Goal: Task Accomplishment & Management: Manage account settings

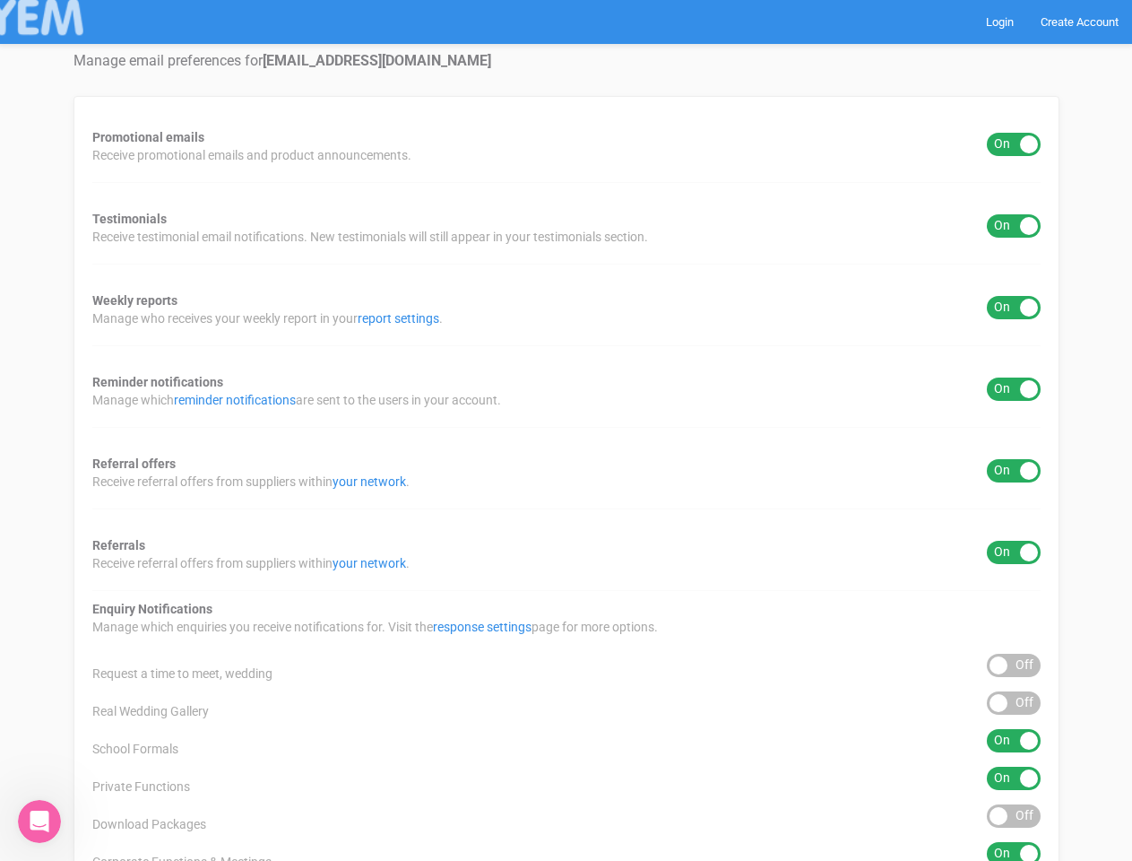
click at [566, 430] on div "Promotional emails ON OFF Receive promotional emails and product announcements.…" at bounding box center [567, 666] width 986 height 1141
click at [1014, 144] on div "ON OFF" at bounding box center [1014, 144] width 54 height 23
click at [1014, 226] on div "ON OFF" at bounding box center [1014, 225] width 54 height 23
click at [1014, 308] on div "ON OFF" at bounding box center [1014, 307] width 54 height 23
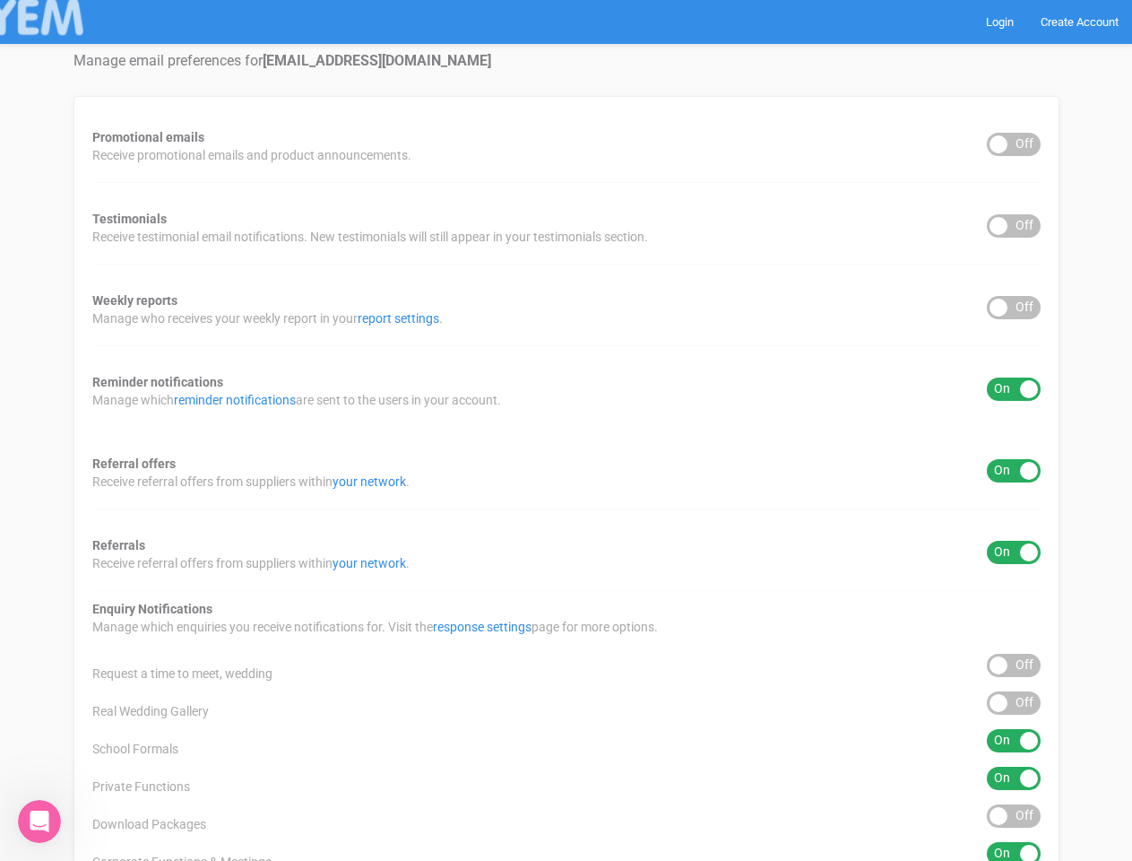
click at [1014, 389] on div "ON OFF" at bounding box center [1014, 388] width 54 height 23
click at [1014, 471] on div "ON OFF" at bounding box center [1014, 470] width 54 height 23
click at [1014, 552] on div "ON OFF" at bounding box center [1014, 552] width 54 height 23
click at [1014, 665] on div "ON OFF" at bounding box center [1014, 665] width 54 height 23
click at [1014, 703] on div "ON OFF" at bounding box center [1014, 702] width 54 height 23
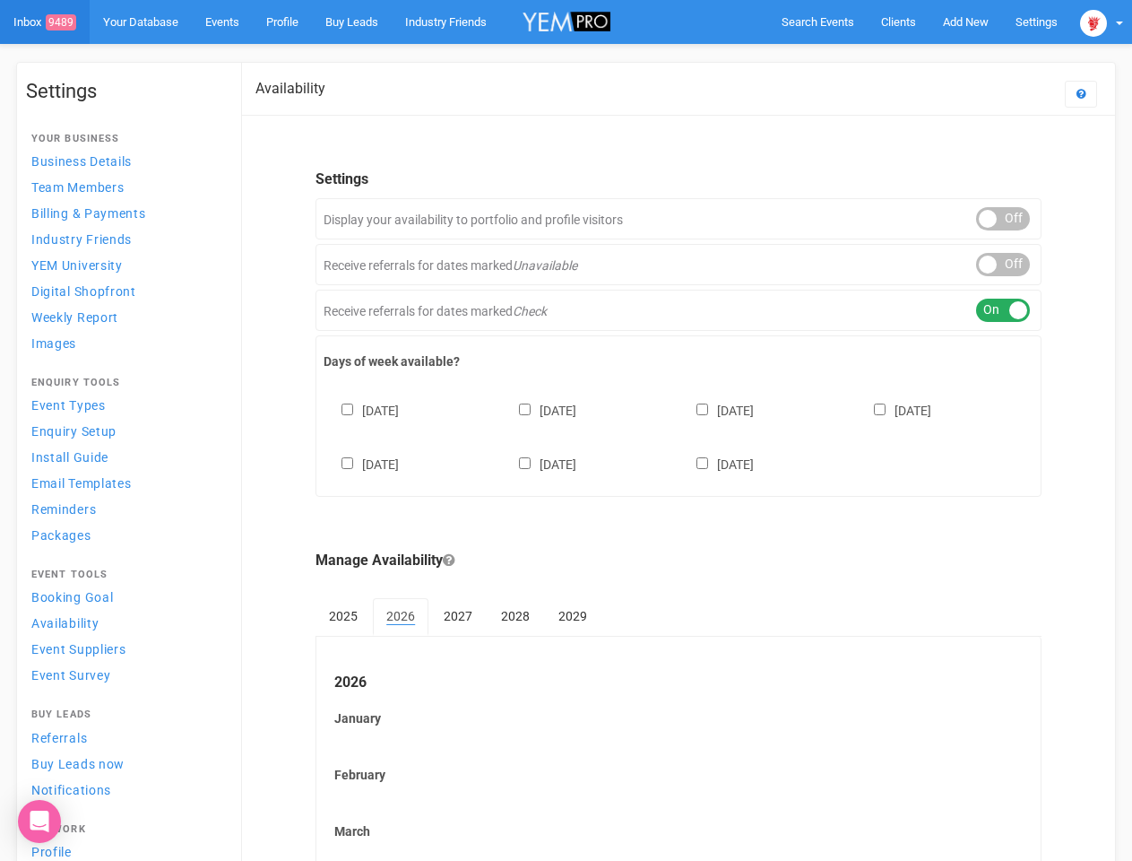
click at [566, 430] on div "[DATE] [DATE] [DATE] [DATE] [DATE] [DATE] [DATE]" at bounding box center [679, 429] width 710 height 108
click at [818, 22] on span "Search Events" at bounding box center [818, 21] width 73 height 13
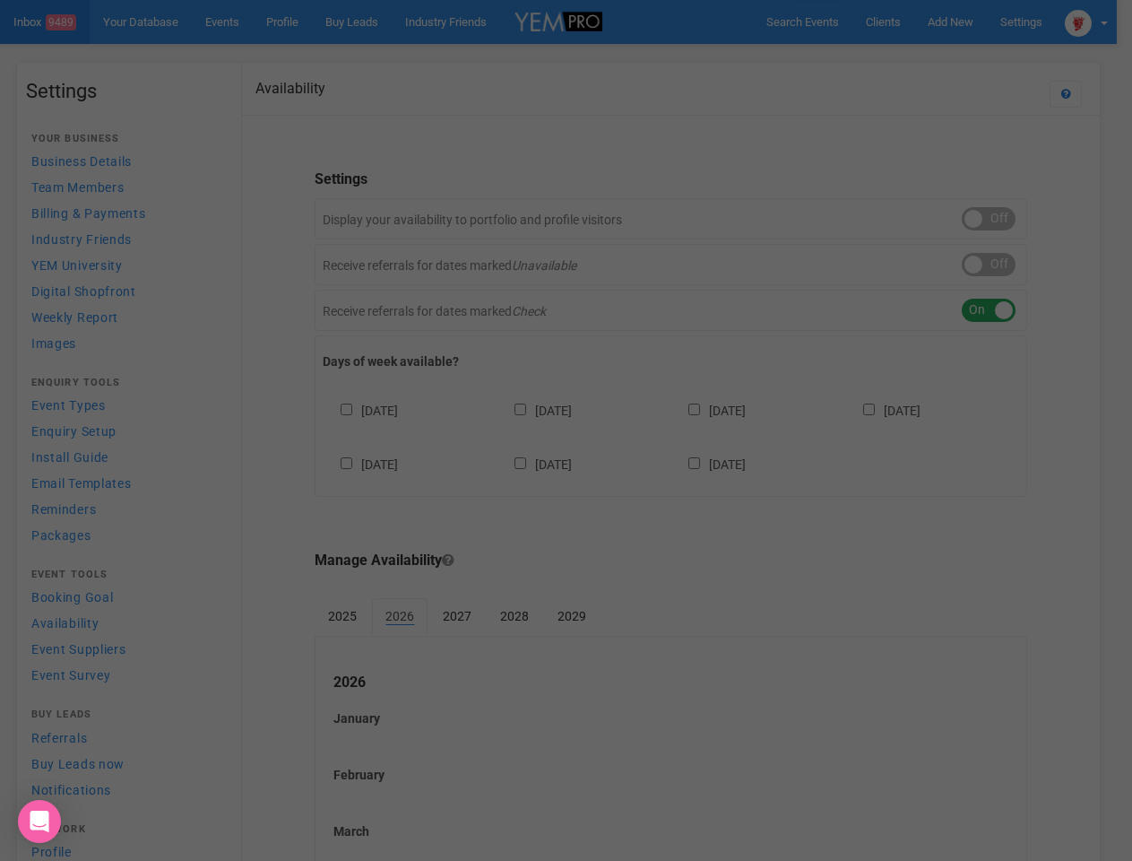
click at [966, 22] on div at bounding box center [566, 430] width 1132 height 861
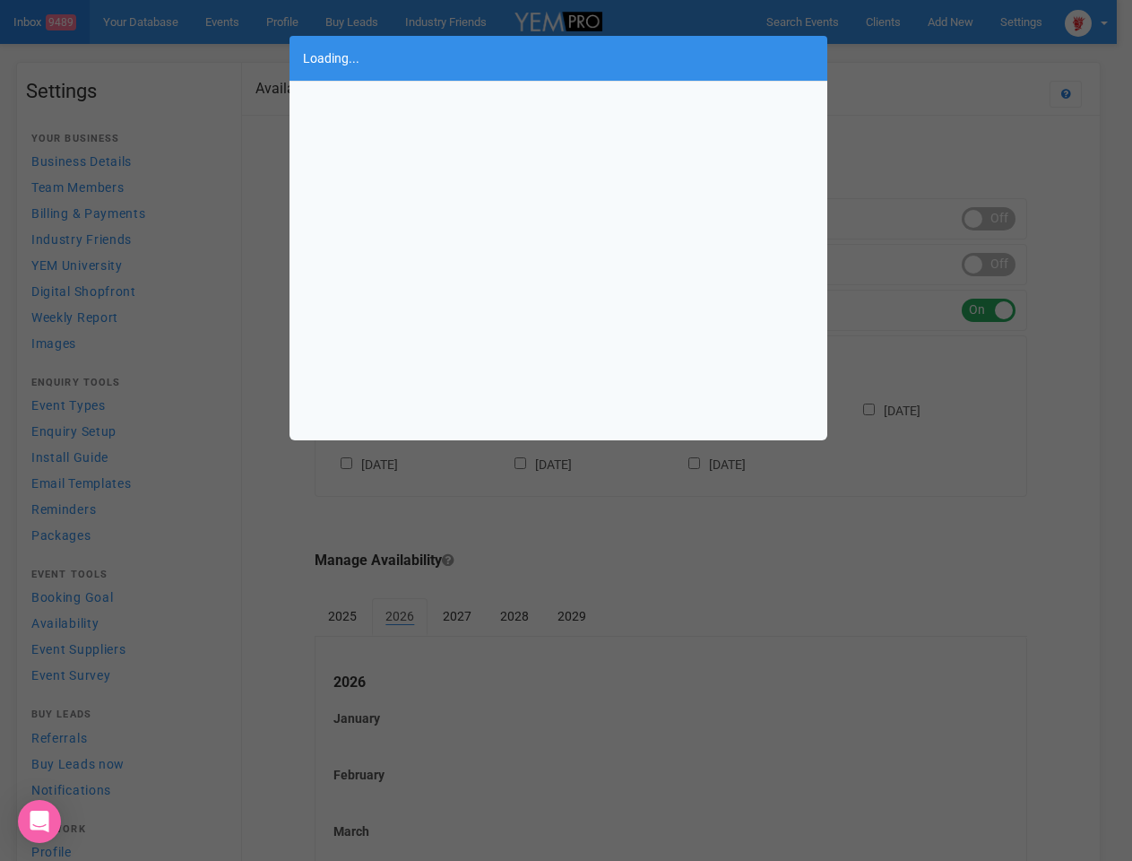
click at [924, 57] on div "Loading..." at bounding box center [566, 430] width 1132 height 861
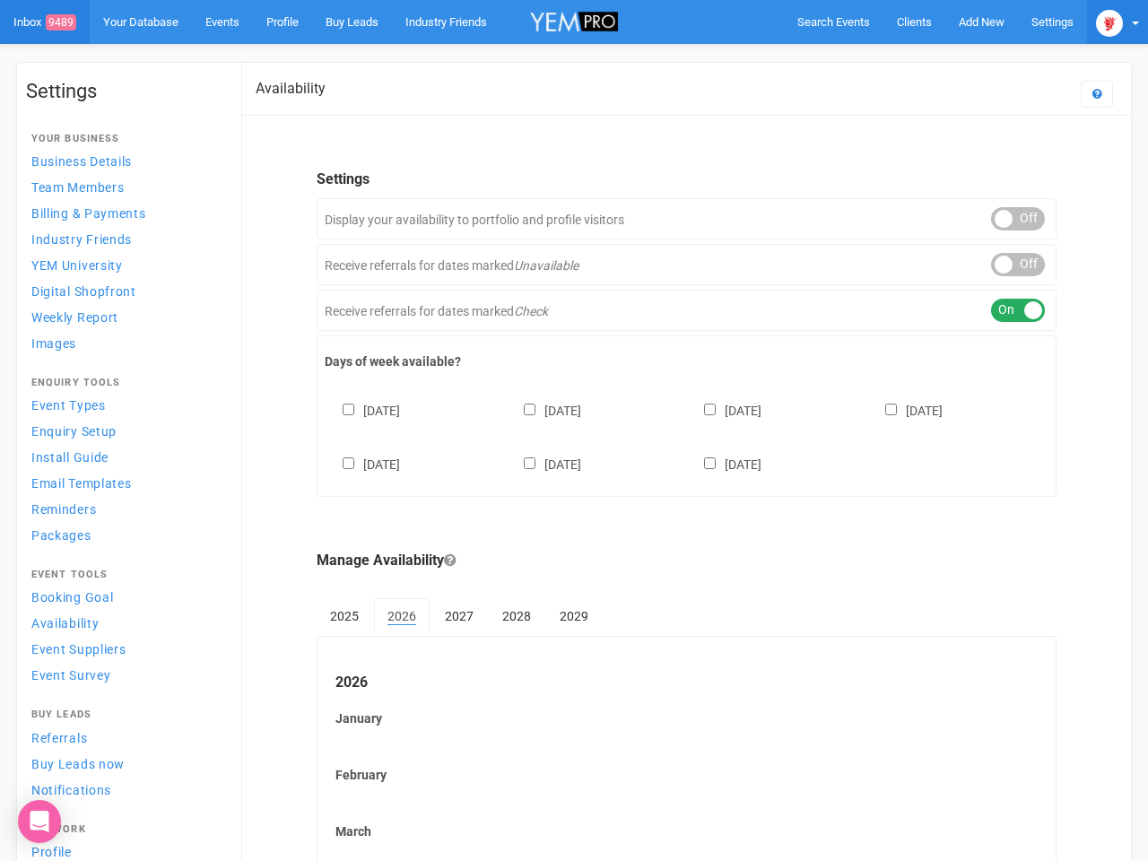
click at [1102, 22] on img at bounding box center [1109, 23] width 27 height 27
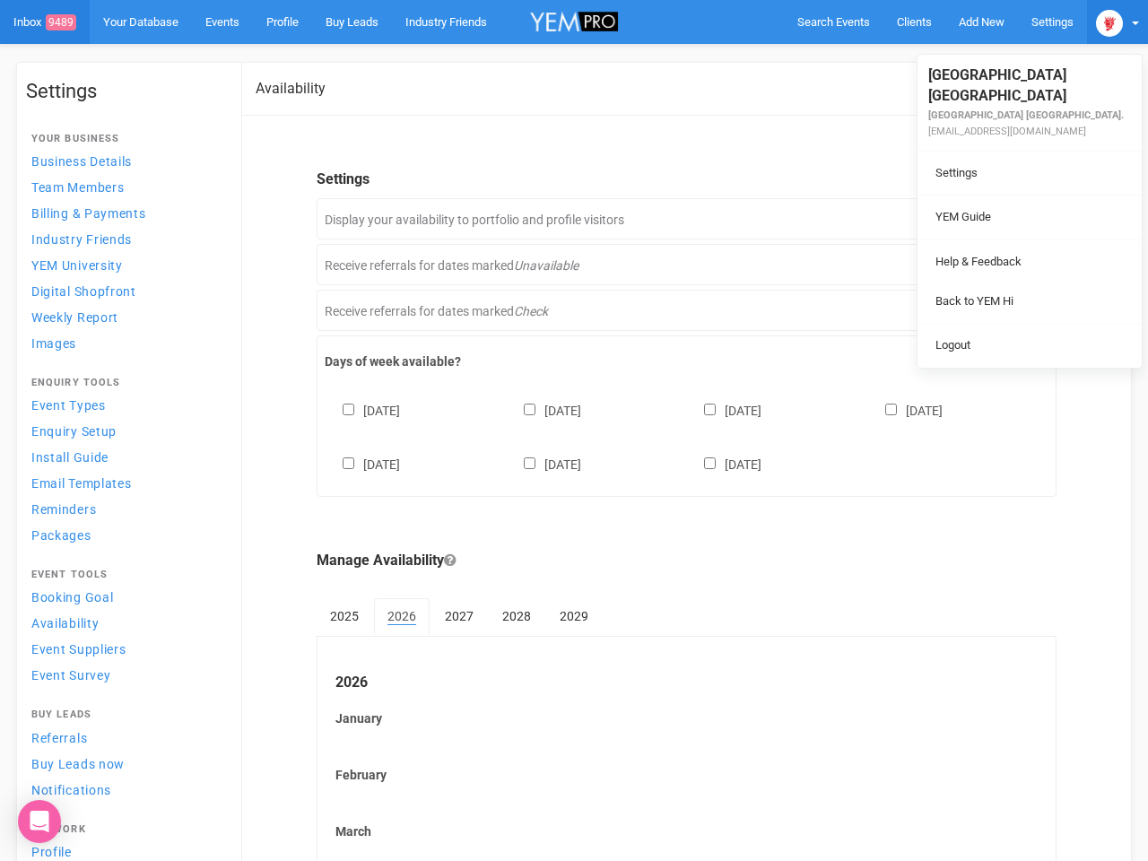
click at [1003, 219] on div "ON OFF" at bounding box center [1018, 218] width 54 height 23
click at [1003, 264] on div "ON OFF" at bounding box center [1018, 264] width 54 height 23
click at [1003, 310] on div "ON OFF" at bounding box center [1018, 310] width 54 height 23
click at [679, 435] on div "[DATE] [DATE] [DATE] [DATE] [DATE] [DATE] [DATE]" at bounding box center [687, 429] width 724 height 108
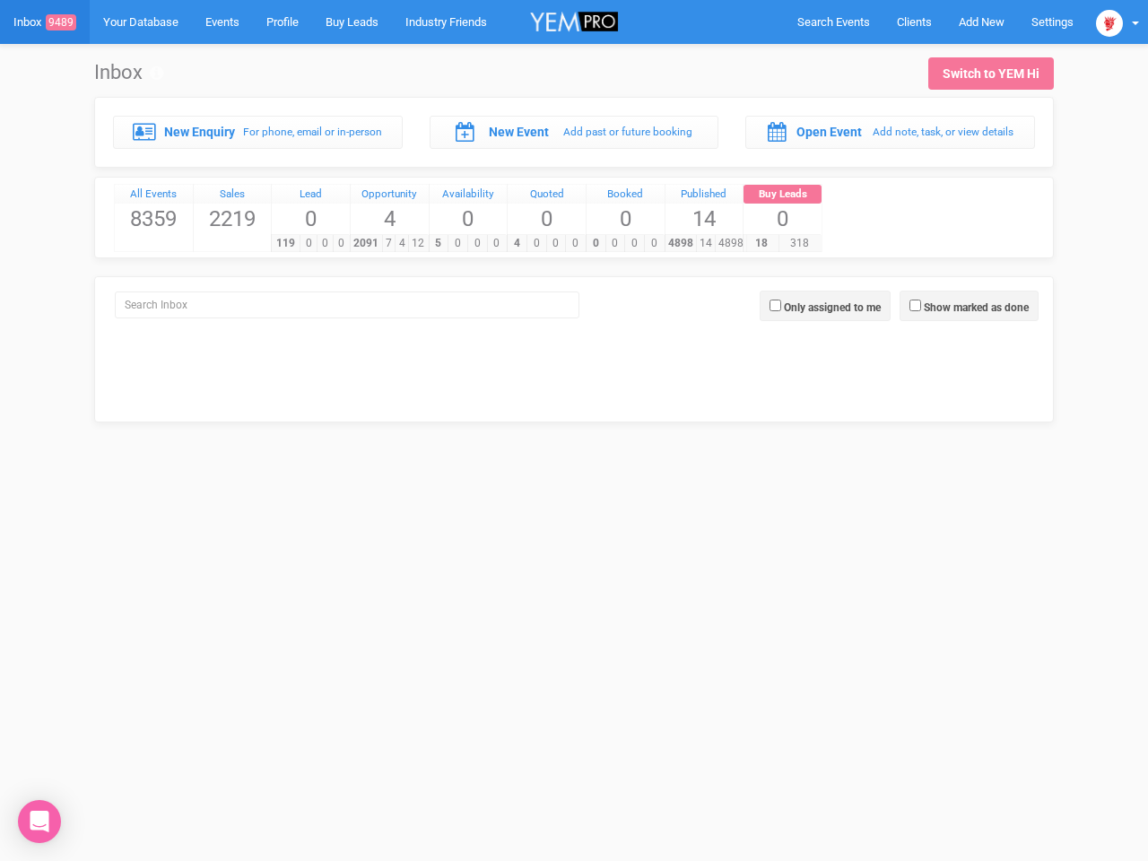
click at [574, 234] on div "4 0 0 0" at bounding box center [546, 243] width 78 height 18
click at [833, 22] on span "Search Events" at bounding box center [833, 21] width 73 height 13
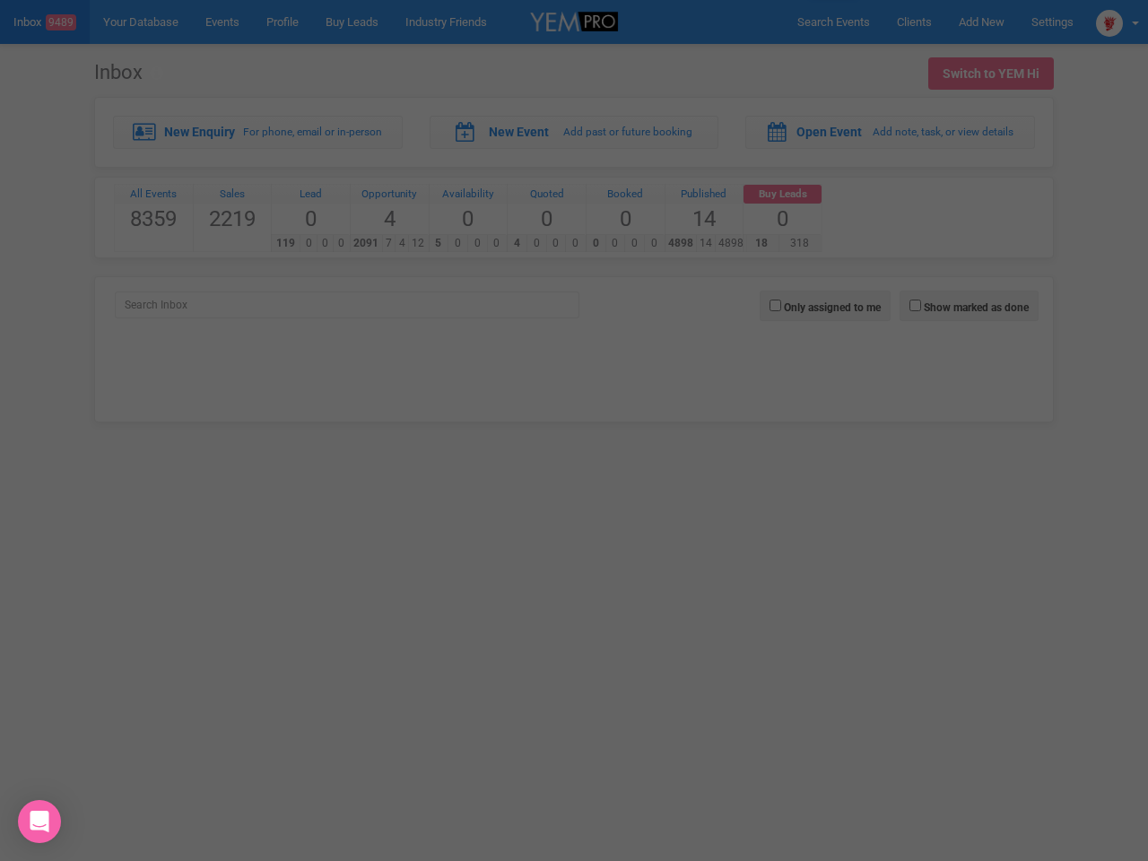
click at [981, 22] on div at bounding box center [574, 430] width 1148 height 861
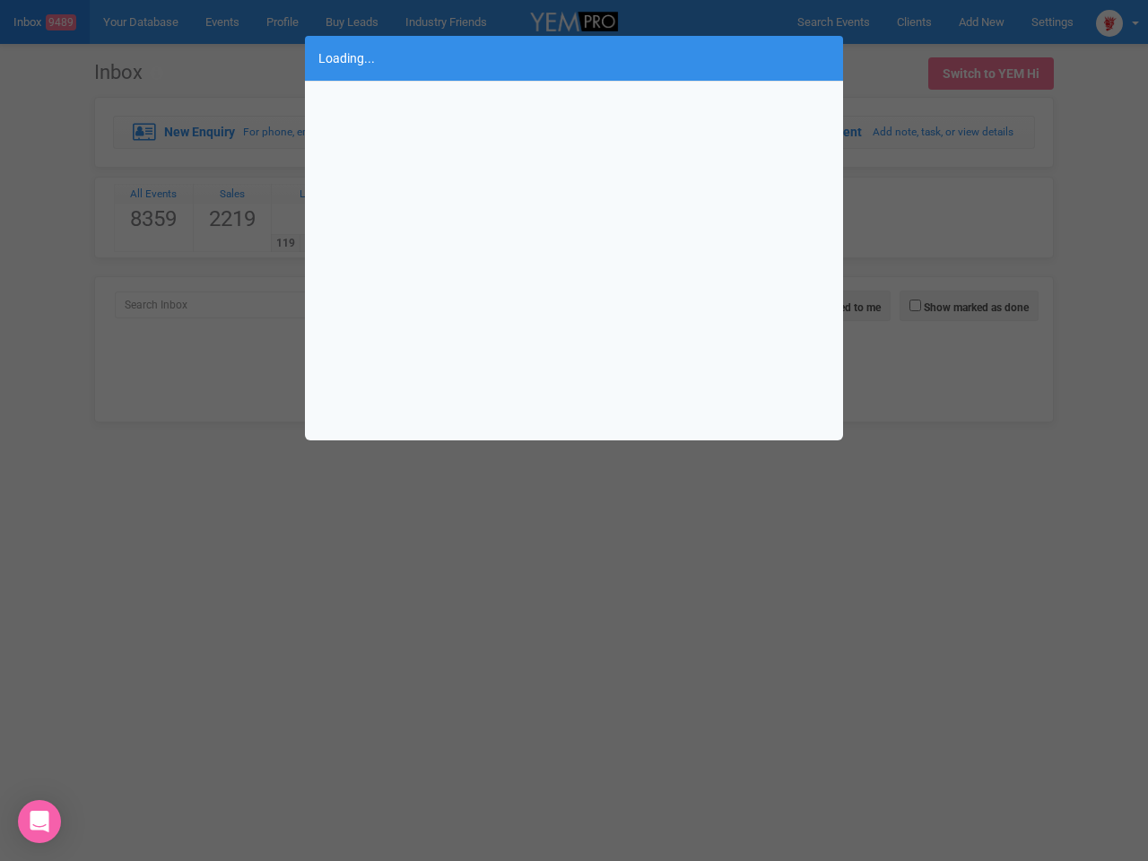
click at [1117, 22] on div "Loading..." at bounding box center [574, 430] width 1148 height 861
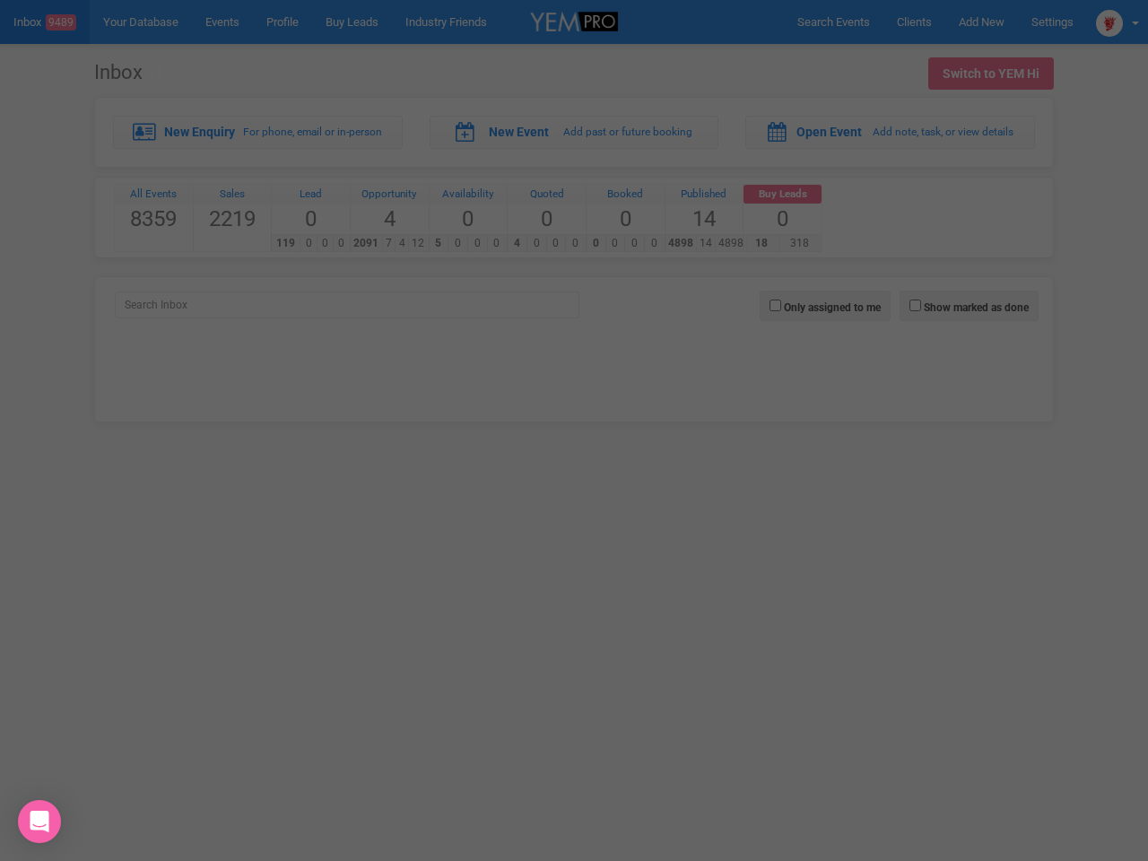
click at [968, 306] on div "Loading..." at bounding box center [574, 430] width 1148 height 861
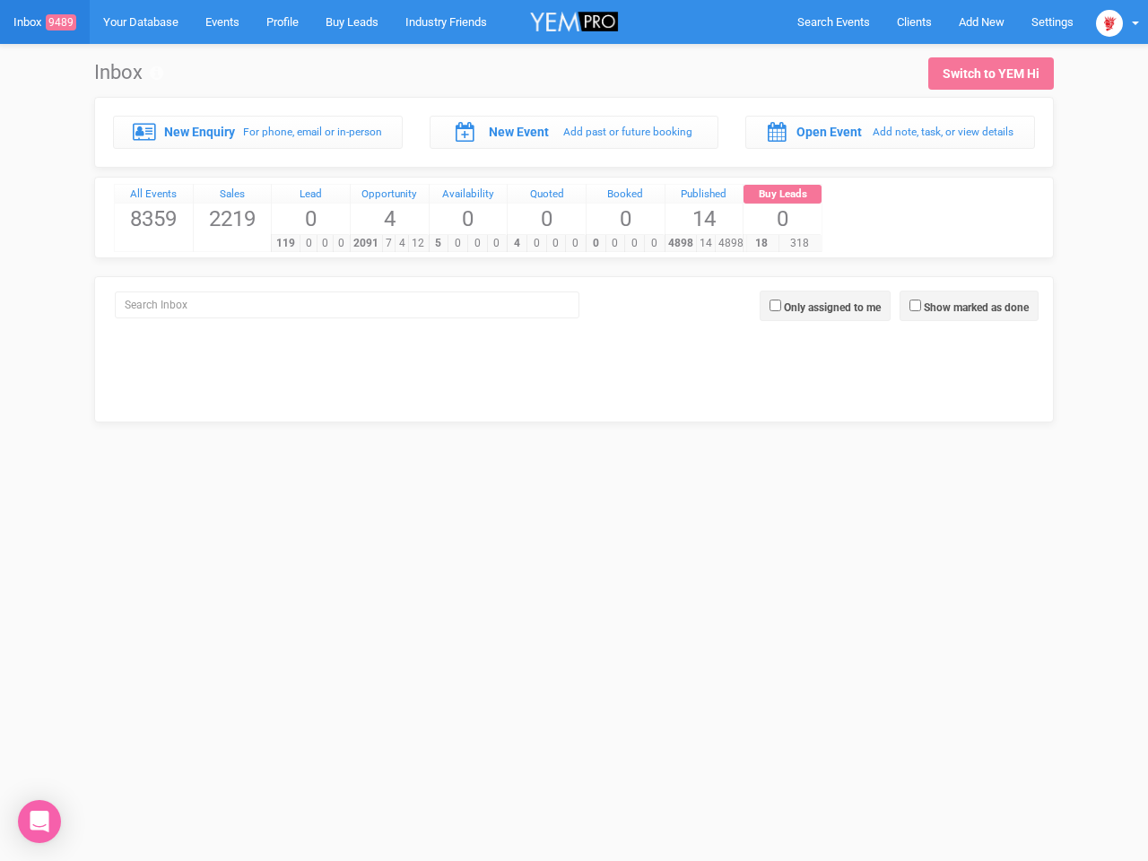
click at [825, 306] on div at bounding box center [574, 430] width 1148 height 861
click at [39, 821] on icon "Open Intercom Messenger" at bounding box center [39, 822] width 19 height 22
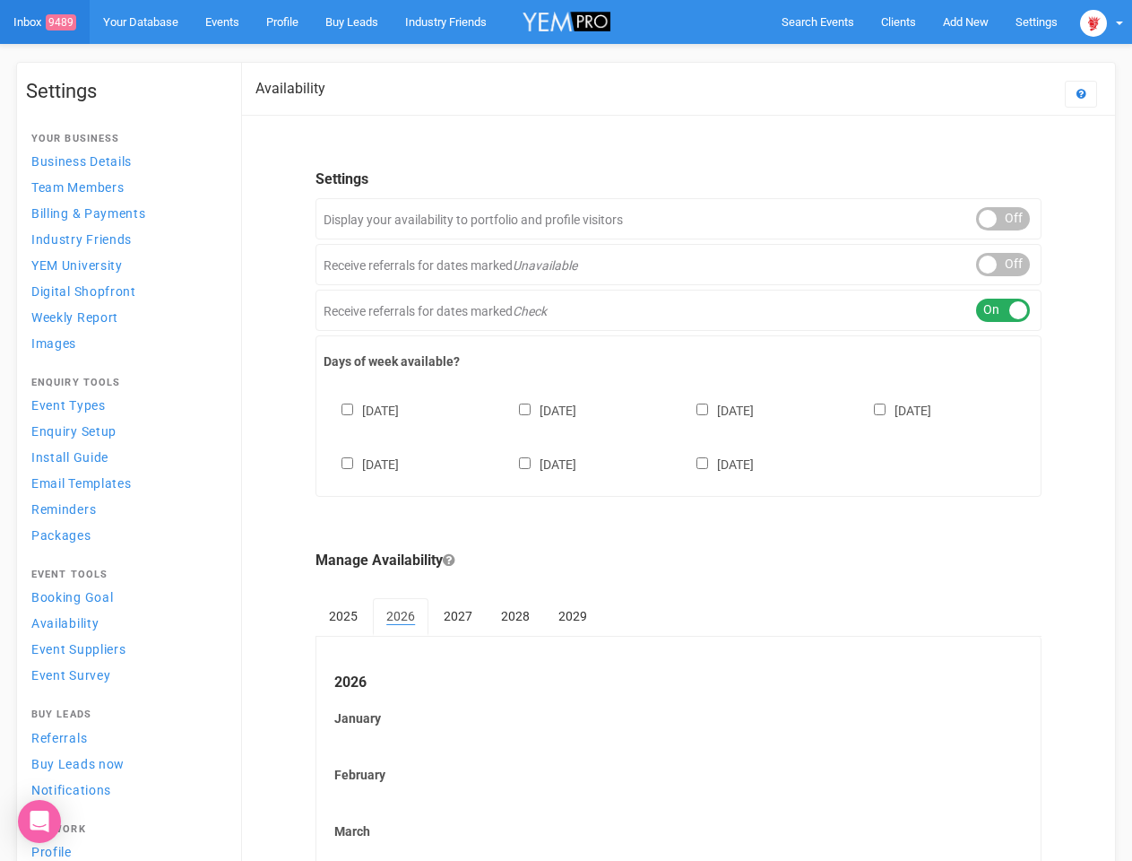
click at [566, 430] on div "[DATE] [DATE] [DATE] [DATE] [DATE] [DATE] [DATE]" at bounding box center [679, 429] width 710 height 108
click at [818, 22] on span "Search Events" at bounding box center [818, 21] width 73 height 13
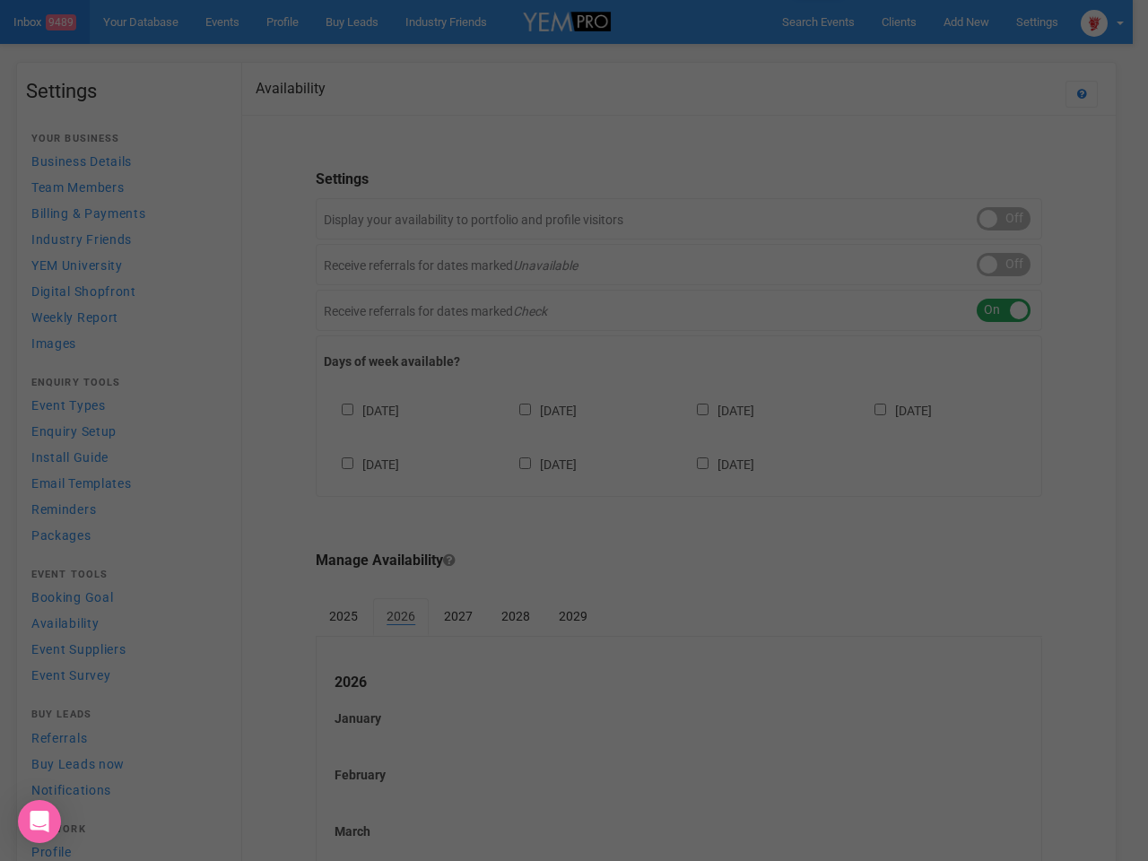
click at [966, 22] on div at bounding box center [574, 430] width 1148 height 861
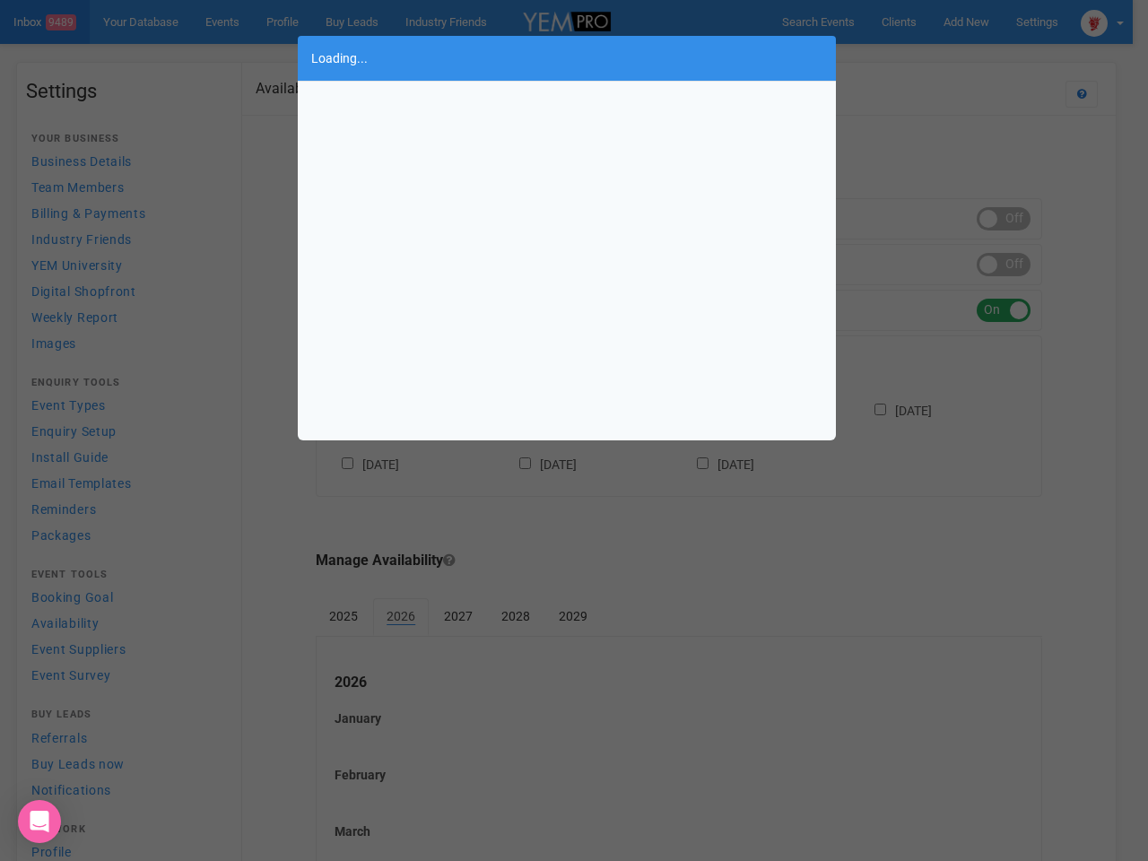
click at [924, 57] on div "Loading..." at bounding box center [574, 430] width 1148 height 861
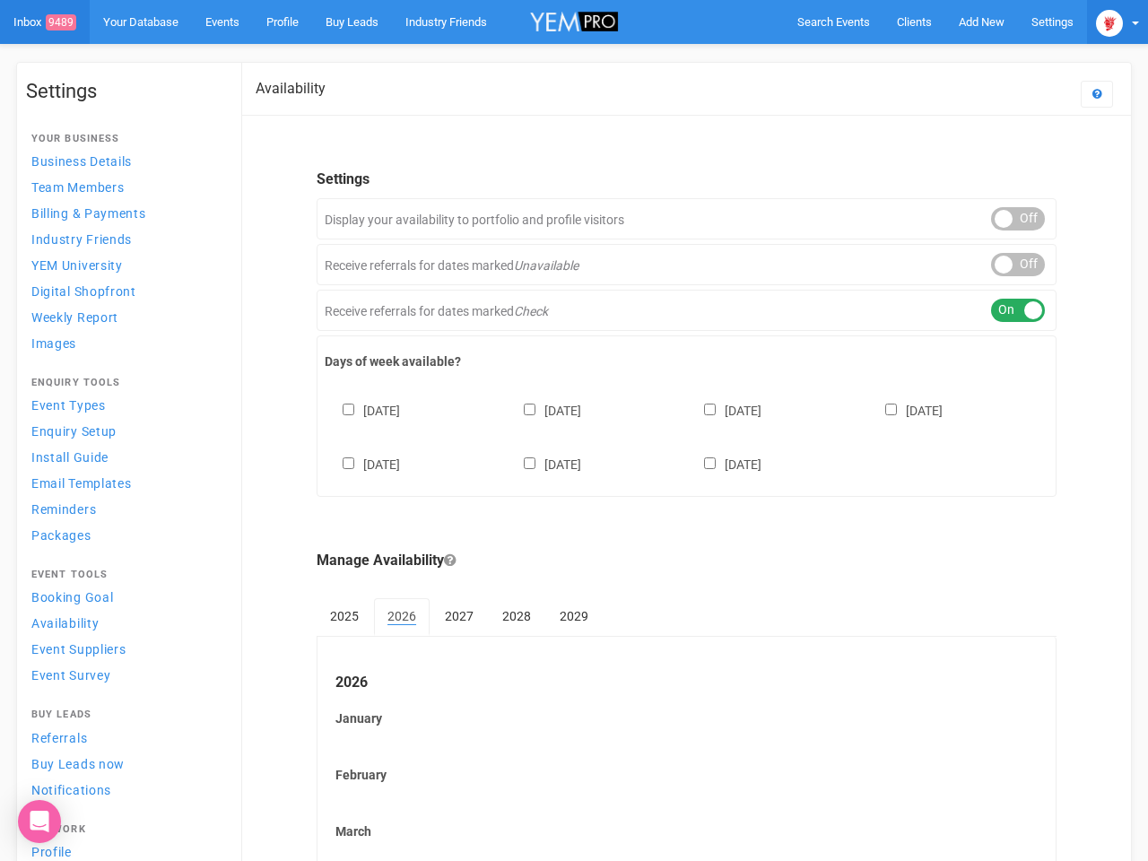
click at [1102, 22] on img at bounding box center [1109, 23] width 27 height 27
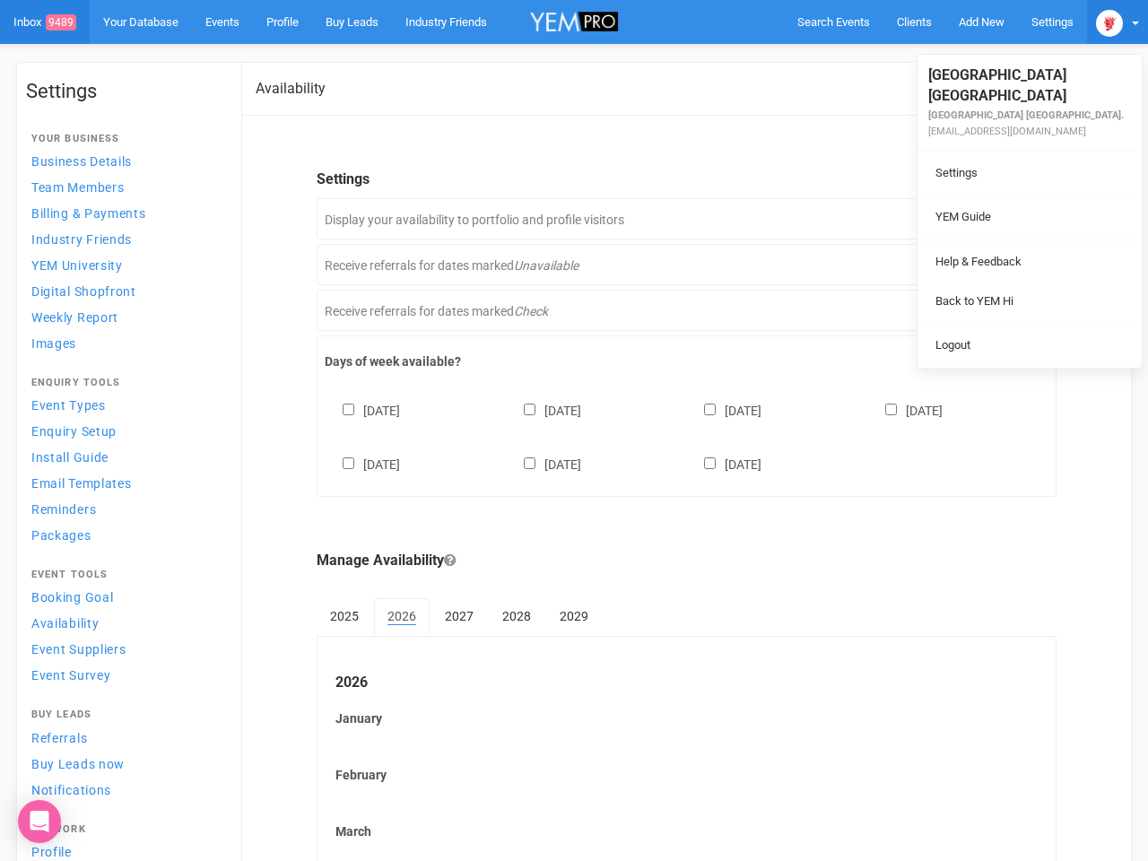
click at [1003, 219] on div "ON OFF" at bounding box center [1018, 218] width 54 height 23
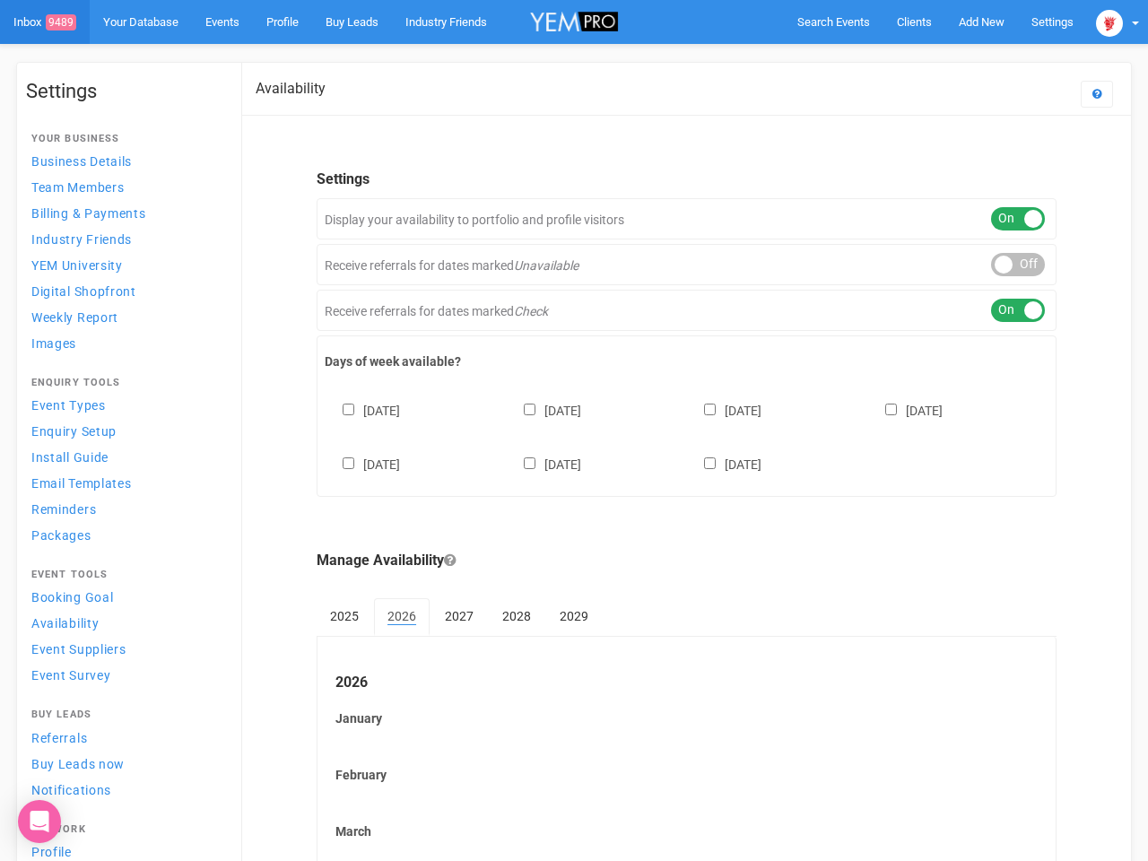
click at [1003, 264] on div "ON OFF" at bounding box center [1018, 264] width 54 height 23
click at [1003, 310] on div "ON OFF" at bounding box center [1018, 310] width 54 height 23
click at [679, 435] on div "[DATE] [DATE] [DATE] [DATE] [DATE] [DATE] [DATE]" at bounding box center [687, 429] width 724 height 108
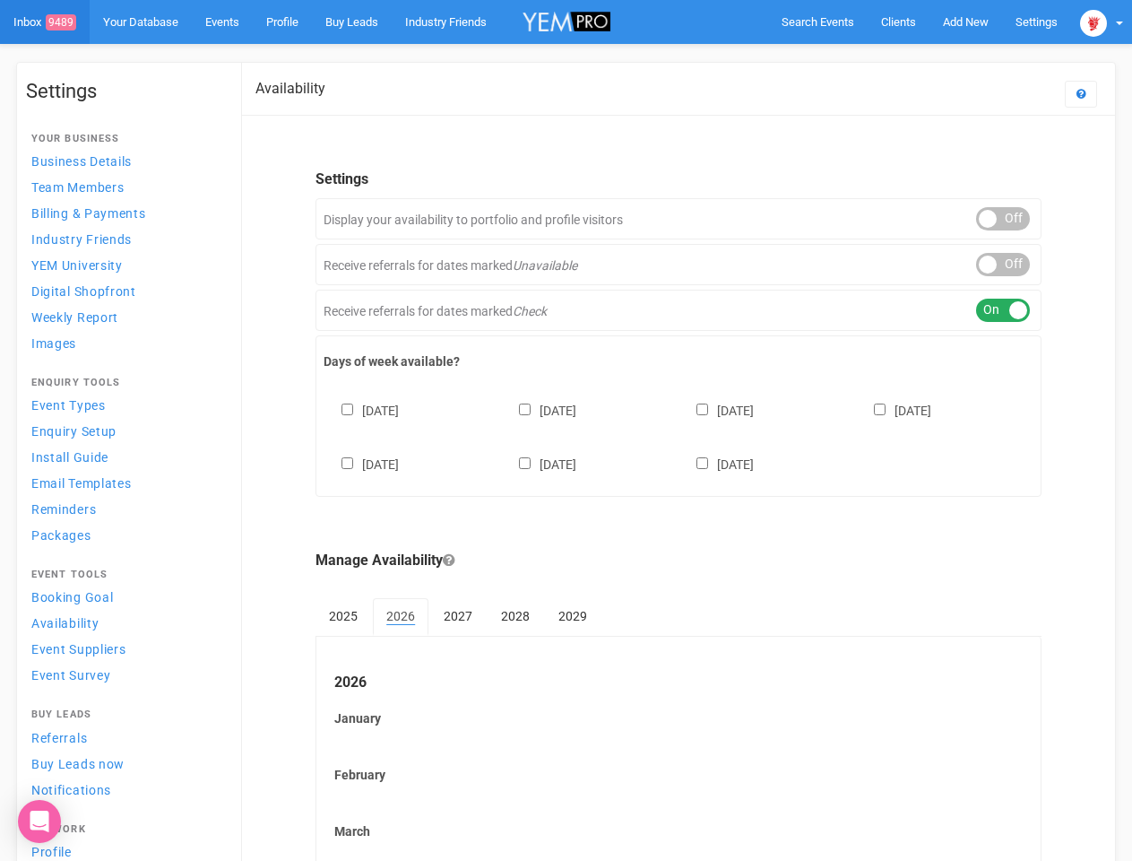
click at [566, 430] on div "[DATE] [DATE] [DATE] [DATE] [DATE] [DATE] [DATE]" at bounding box center [679, 429] width 710 height 108
click at [818, 22] on span "Search Events" at bounding box center [818, 21] width 73 height 13
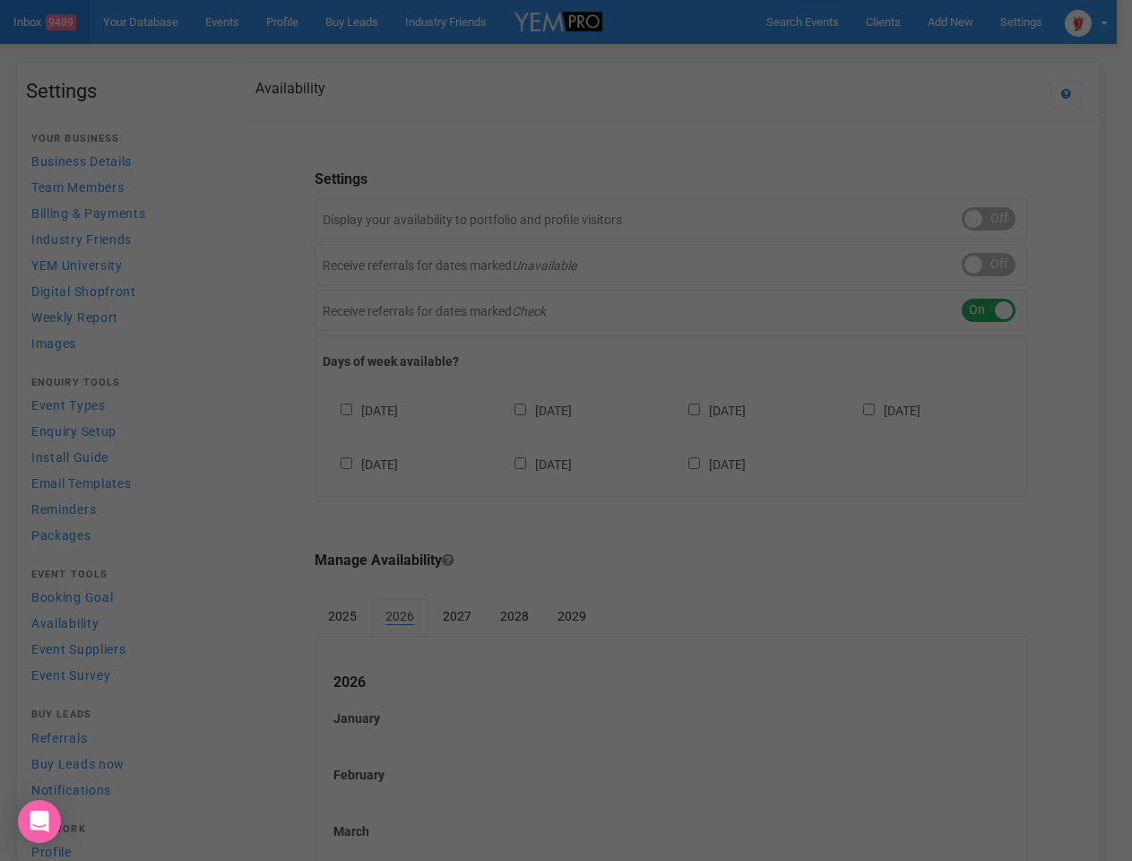
click at [966, 22] on div at bounding box center [566, 430] width 1132 height 861
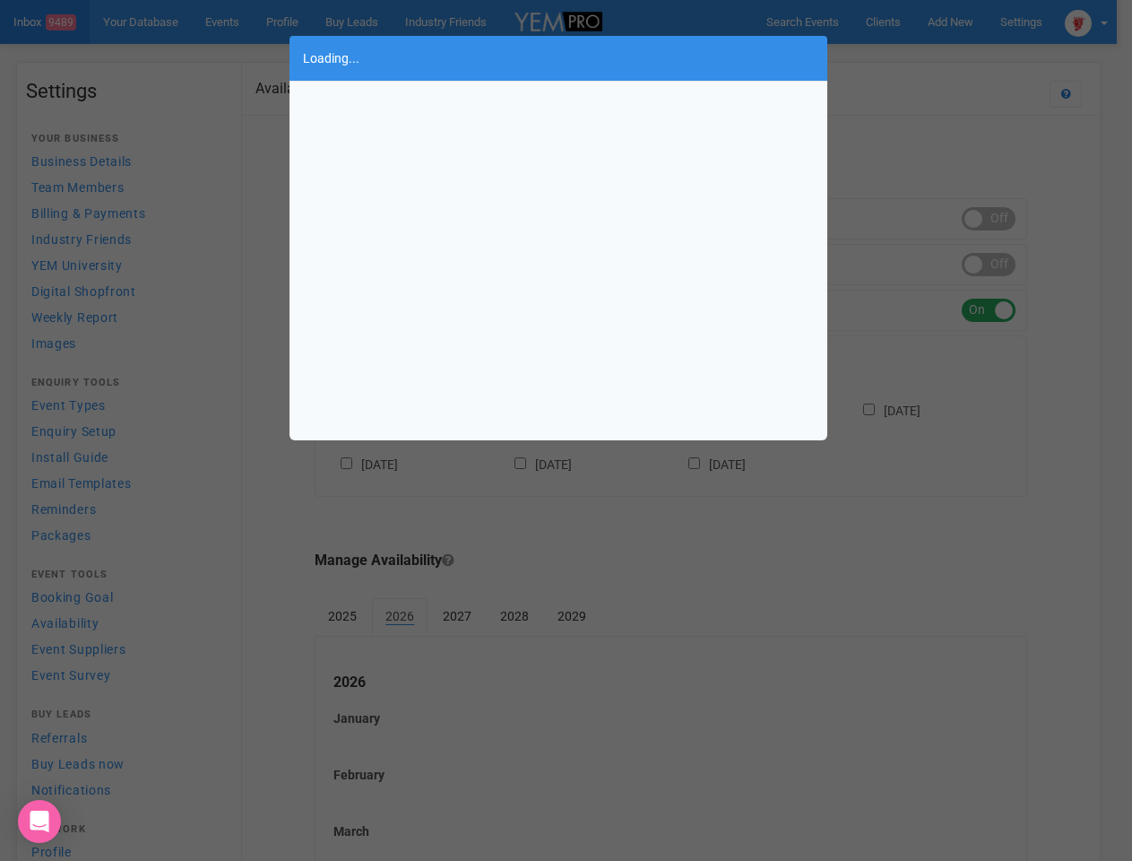
click at [924, 57] on div "Loading..." at bounding box center [566, 430] width 1132 height 861
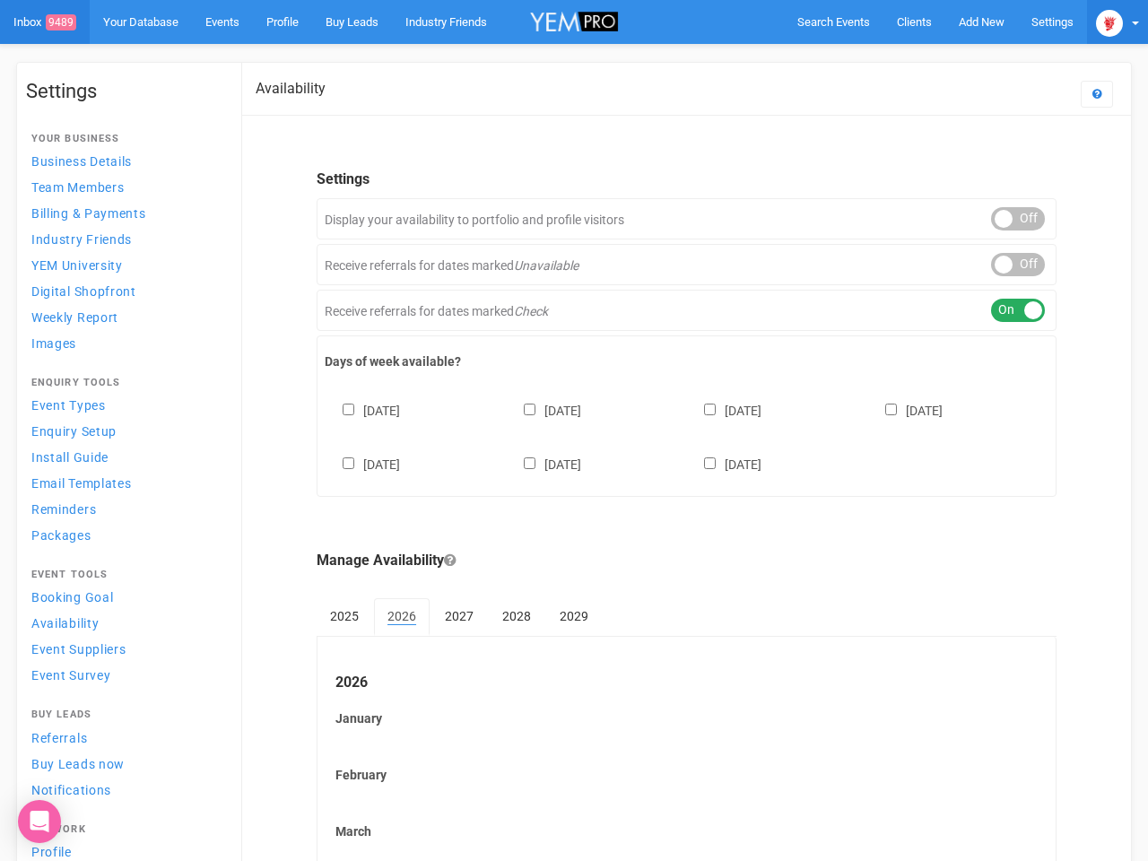
click at [1102, 22] on img at bounding box center [1109, 23] width 27 height 27
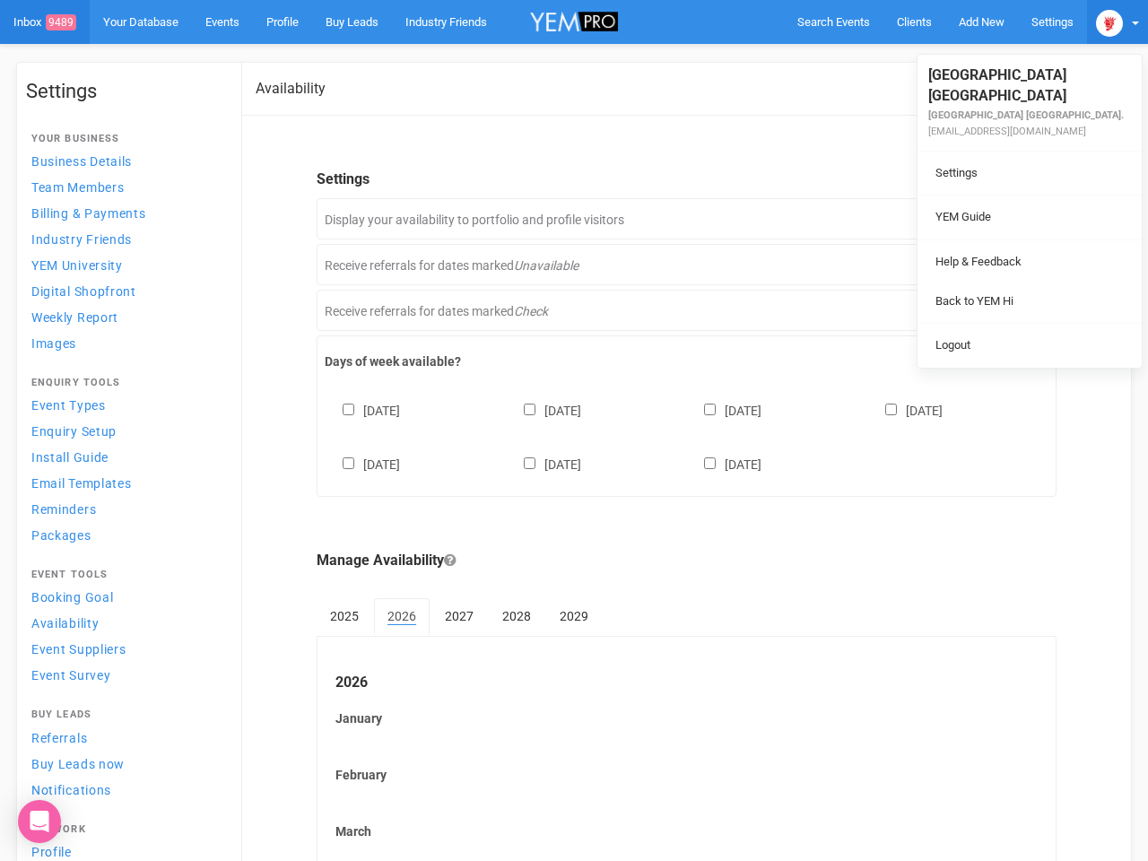
click at [1003, 219] on div "ON OFF" at bounding box center [1018, 218] width 54 height 23
click at [1003, 264] on div "ON OFF" at bounding box center [1018, 264] width 54 height 23
click at [1003, 310] on div "ON OFF" at bounding box center [1018, 310] width 54 height 23
click at [679, 435] on div "[DATE] [DATE] [DATE] [DATE] [DATE] [DATE] [DATE]" at bounding box center [687, 429] width 724 height 108
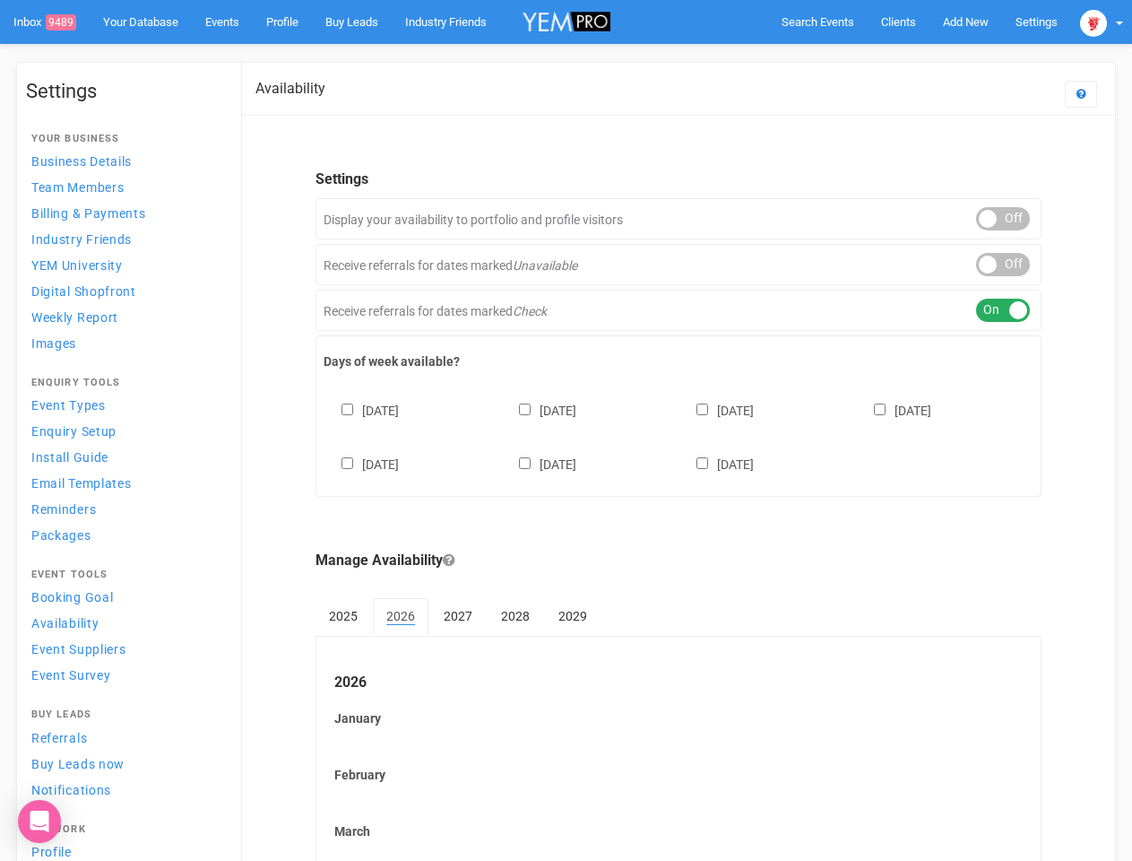
click at [566, 430] on div "[DATE] [DATE] [DATE] [DATE] [DATE] [DATE] [DATE]" at bounding box center [679, 429] width 710 height 108
click at [818, 22] on span "Search Events" at bounding box center [818, 21] width 73 height 13
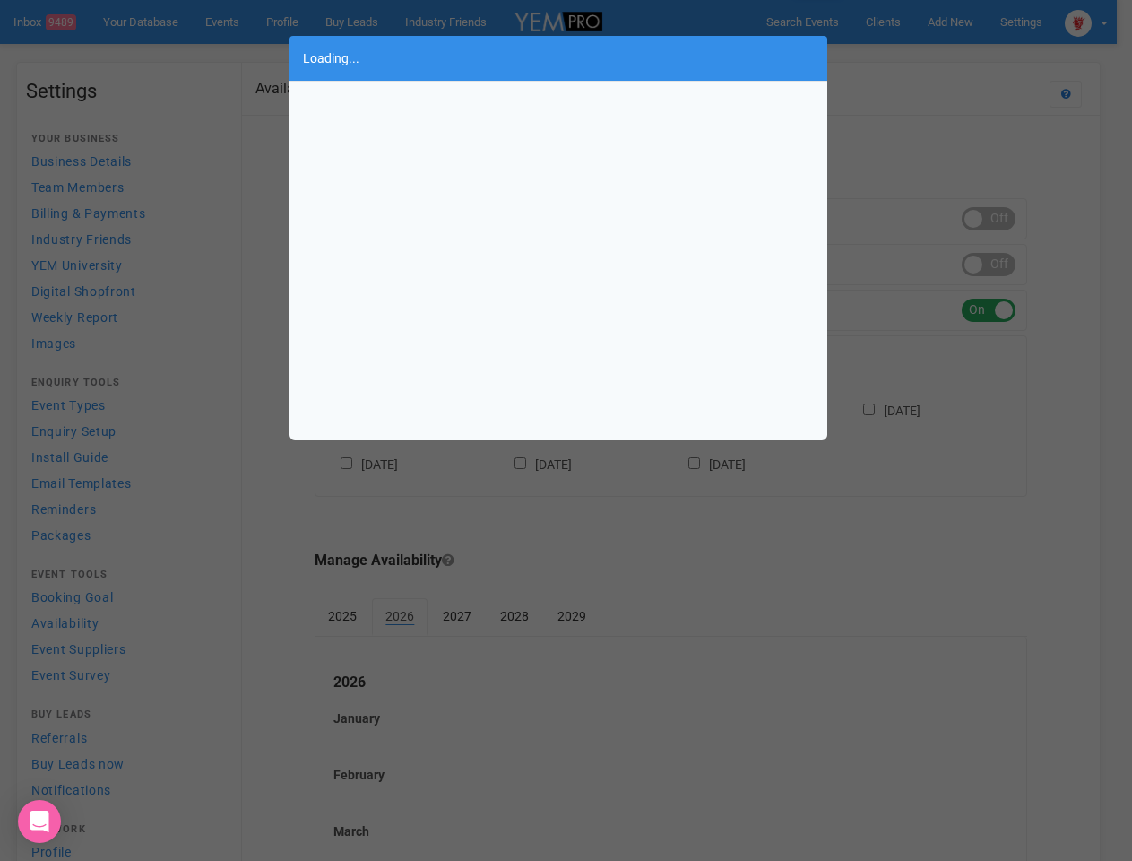
click at [966, 22] on div "Loading..." at bounding box center [566, 430] width 1132 height 861
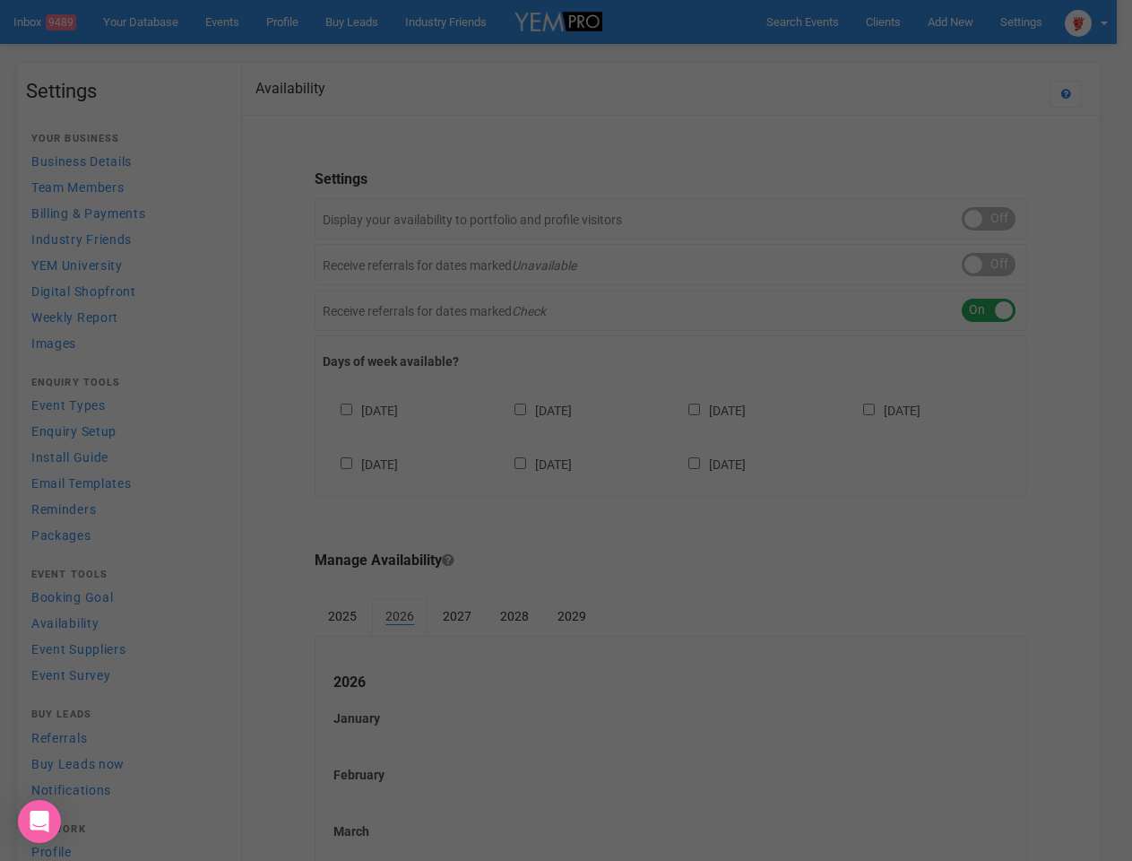
click at [924, 57] on div "Loading..." at bounding box center [566, 430] width 1132 height 861
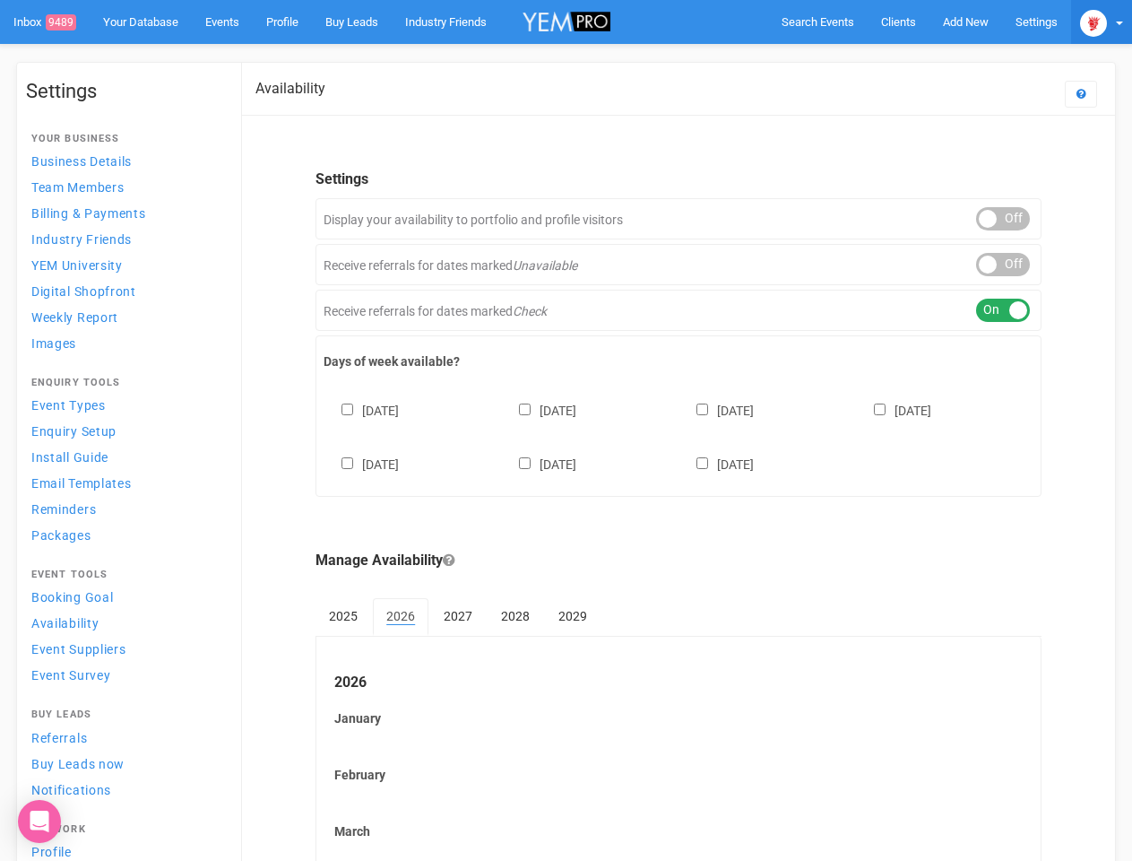
click at [1102, 22] on img at bounding box center [1093, 23] width 27 height 27
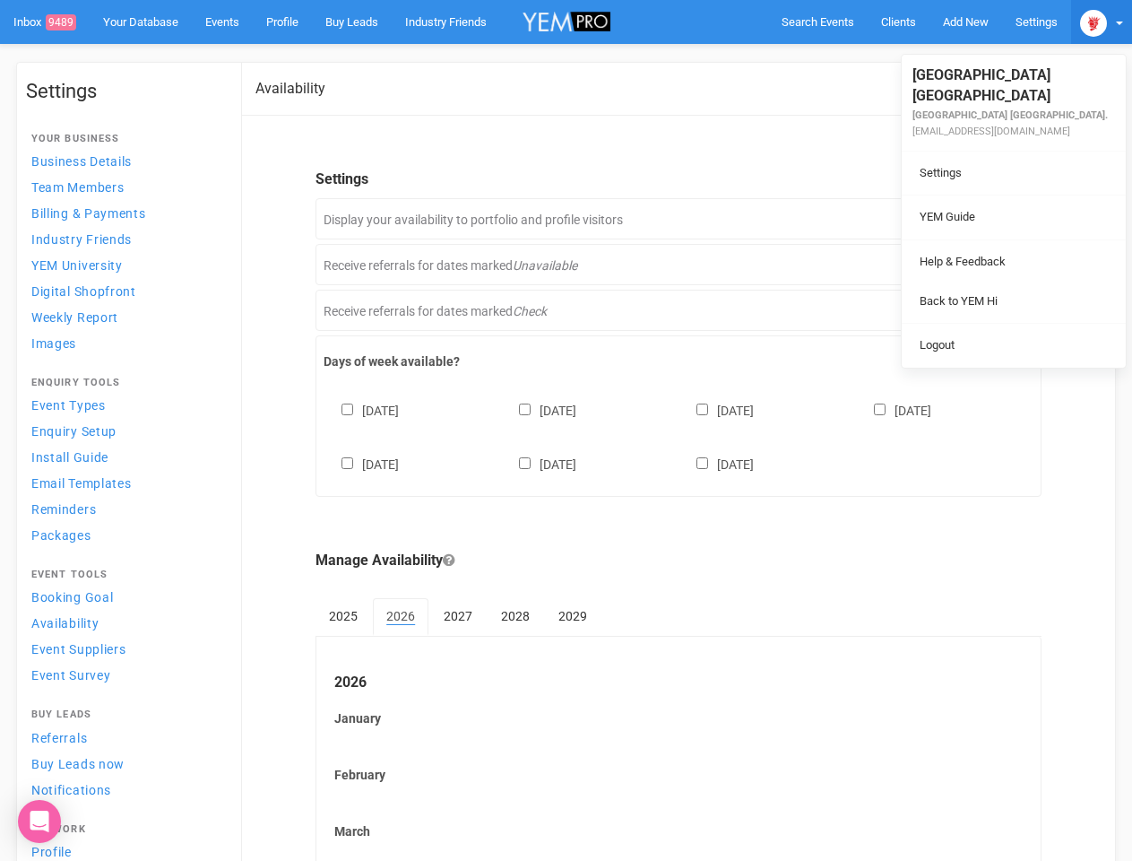
click at [1003, 219] on div "ON OFF" at bounding box center [1003, 218] width 54 height 23
click at [1003, 264] on div "ON OFF" at bounding box center [1003, 264] width 54 height 23
click at [1003, 310] on div "ON OFF" at bounding box center [1003, 310] width 54 height 23
click at [679, 435] on div "[DATE] [DATE] [DATE] [DATE] [DATE] [DATE] [DATE]" at bounding box center [679, 429] width 710 height 108
